Goal: Task Accomplishment & Management: Use online tool/utility

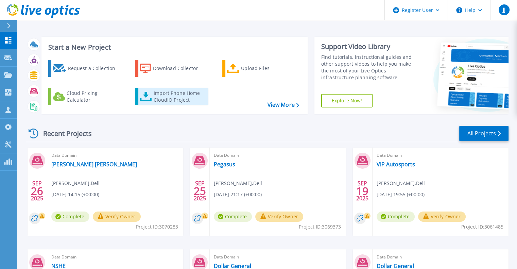
click at [170, 101] on div "Import Phone Home CloudIQ Project" at bounding box center [180, 97] width 53 height 14
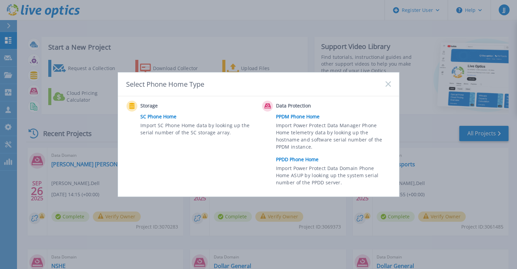
click at [298, 158] on link "PPDD Phone Home" at bounding box center [335, 159] width 118 height 10
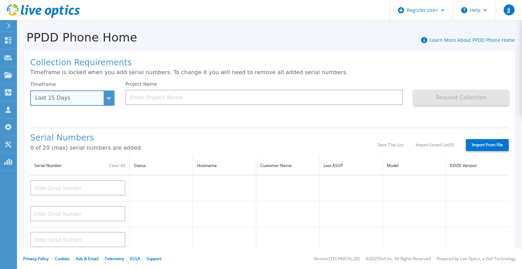
click at [91, 99] on div "Last 15 Days" at bounding box center [68, 98] width 67 height 6
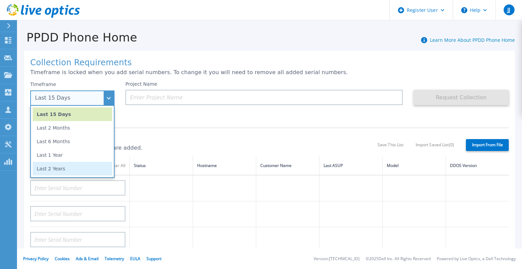
click at [80, 169] on li "Last 2 Years" at bounding box center [73, 169] width 80 height 14
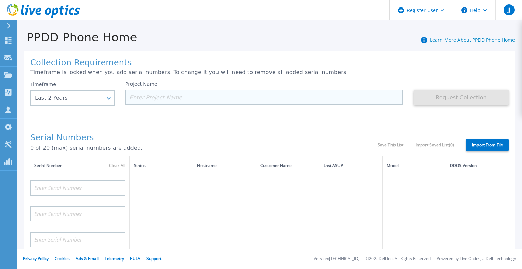
click at [159, 98] on input at bounding box center [263, 97] width 277 height 15
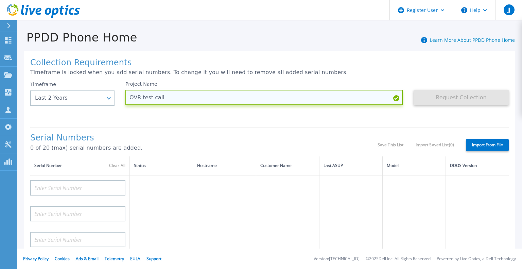
click at [332, 99] on input "OVR test call" at bounding box center [263, 97] width 277 height 15
type input "O"
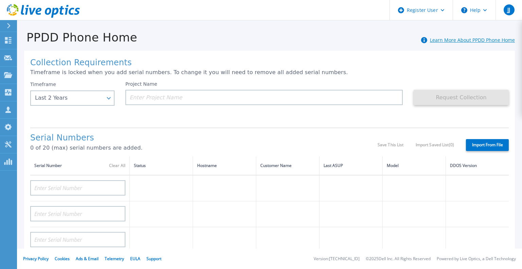
click at [467, 39] on link "Learn More About PPDD Phone Home" at bounding box center [472, 40] width 85 height 6
